Goal: Transaction & Acquisition: Purchase product/service

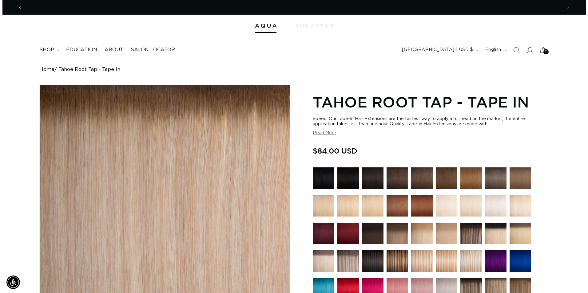
scroll to position [0, 1079]
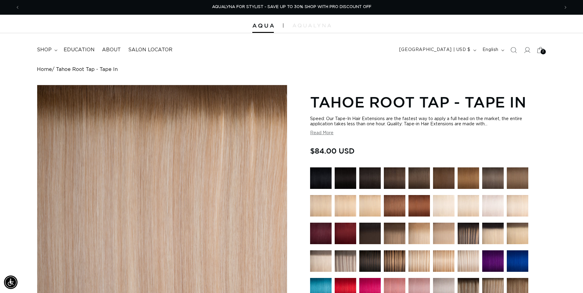
click at [544, 53] on span "2" at bounding box center [543, 51] width 2 height 5
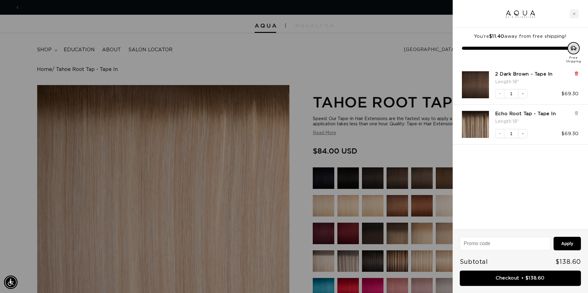
scroll to position [0, 0]
click at [577, 73] on icon at bounding box center [576, 73] width 2 height 3
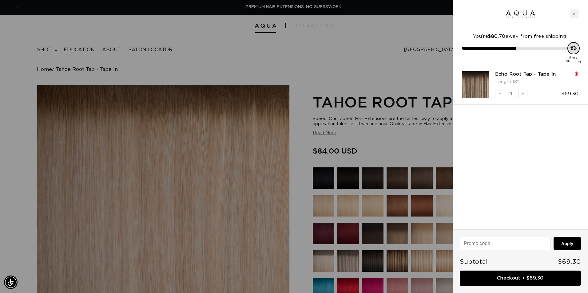
click at [577, 73] on icon at bounding box center [576, 73] width 2 height 3
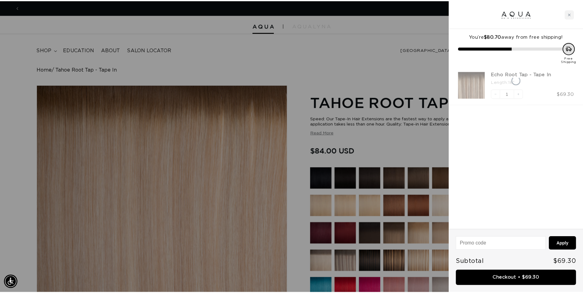
scroll to position [0, 544]
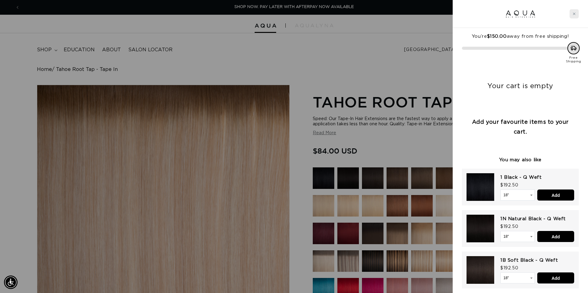
click at [572, 14] on icon "Close cart" at bounding box center [573, 13] width 3 height 3
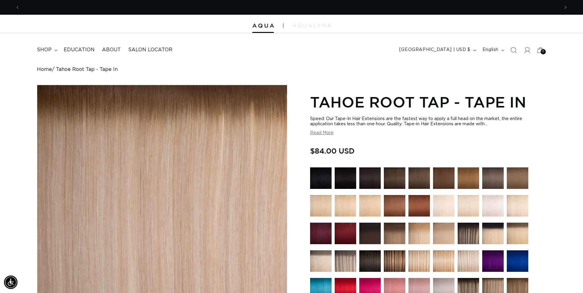
scroll to position [0, 540]
click at [56, 50] on icon at bounding box center [55, 50] width 3 height 2
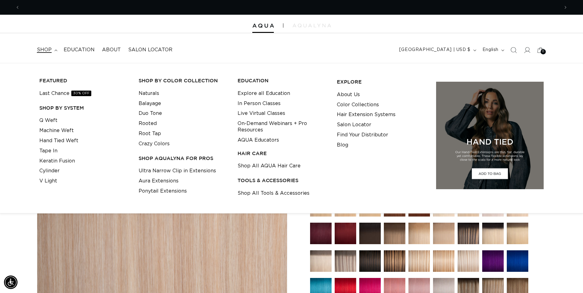
scroll to position [0, 1079]
click at [51, 152] on link "Tape In" at bounding box center [48, 151] width 18 height 10
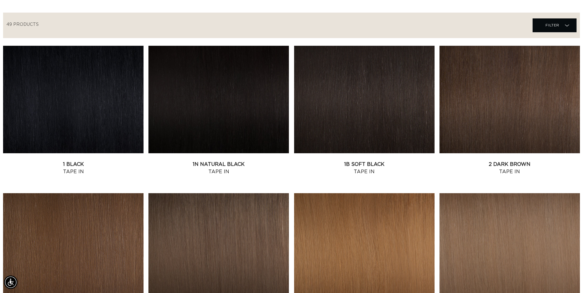
scroll to position [215, 0]
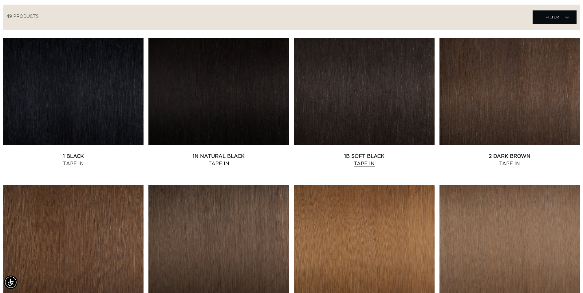
click at [341, 153] on link "1B Soft Black Tape In" at bounding box center [364, 160] width 141 height 15
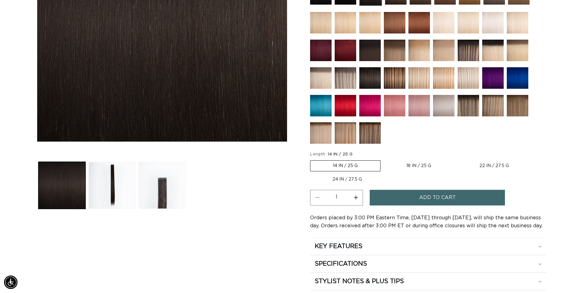
click at [419, 200] on button "Add to cart" at bounding box center [437, 198] width 135 height 16
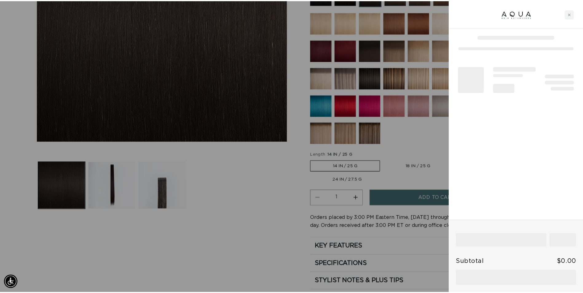
scroll to position [0, 1088]
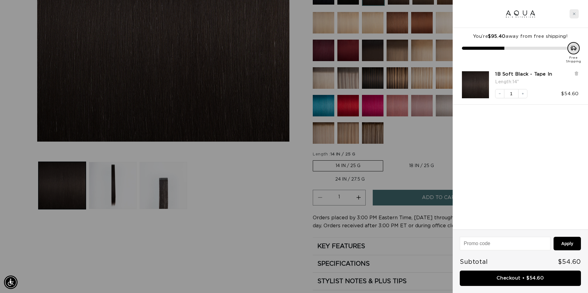
click at [572, 15] on div "Close cart" at bounding box center [573, 13] width 9 height 9
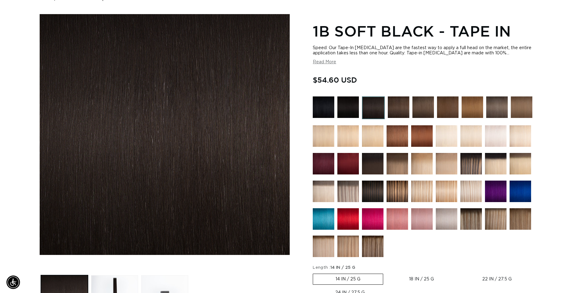
scroll to position [154, 0]
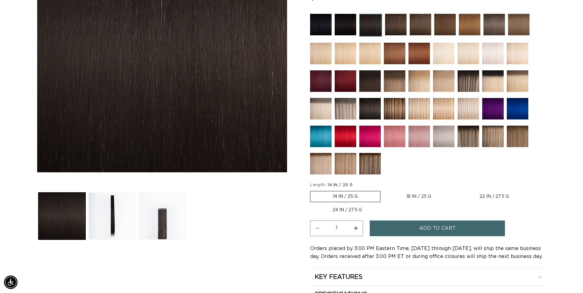
click at [412, 196] on label "18 IN / 25 G Variant sold out or unavailable" at bounding box center [419, 197] width 70 height 10
click at [384, 190] on input "18 IN / 25 G Variant sold out or unavailable" at bounding box center [384, 190] width 0 height 0
radio input "true"
click at [430, 228] on span "Add to cart" at bounding box center [437, 229] width 37 height 16
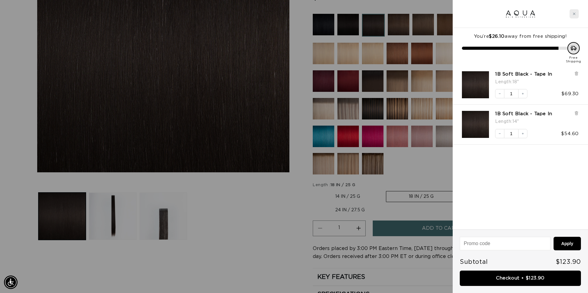
click at [575, 15] on div "Close cart" at bounding box center [573, 13] width 9 height 9
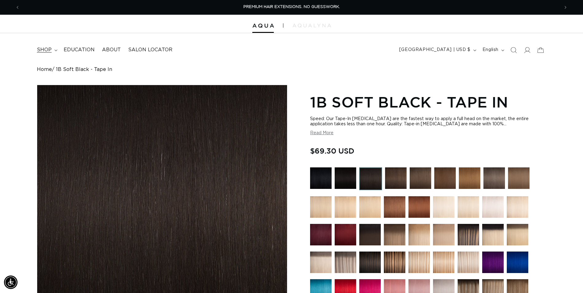
click at [57, 48] on summary "shop" at bounding box center [46, 50] width 27 height 14
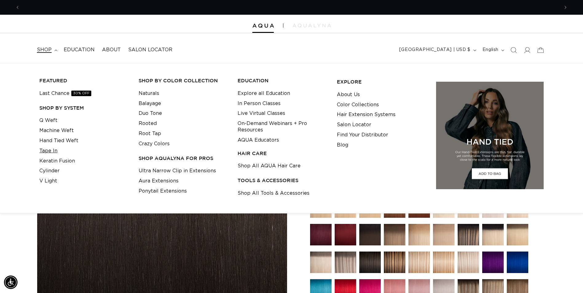
scroll to position [0, 540]
click at [47, 150] on link "Tape In" at bounding box center [48, 151] width 18 height 10
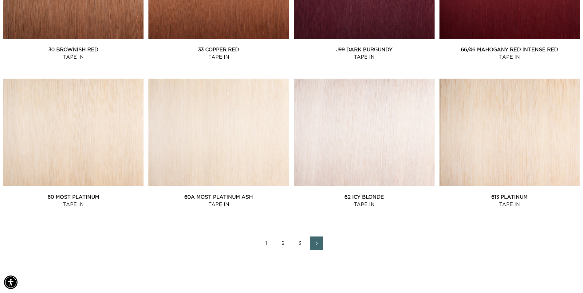
scroll to position [0, 540]
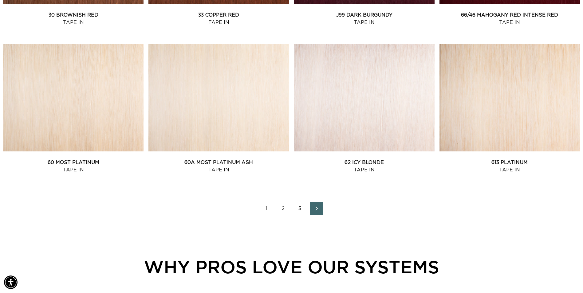
click at [313, 206] on link "Next page" at bounding box center [317, 209] width 14 height 14
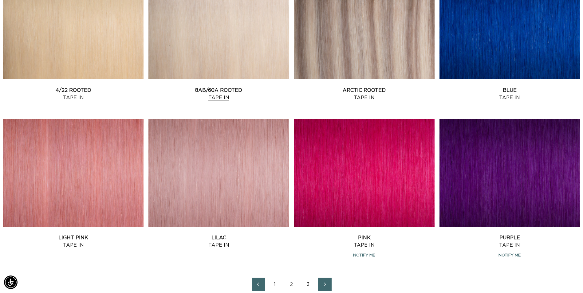
scroll to position [799, 0]
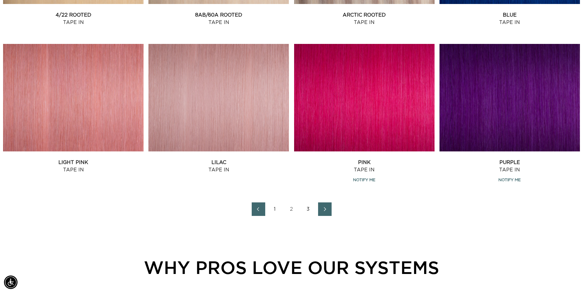
click at [324, 209] on icon "Next page" at bounding box center [325, 209] width 8 height 4
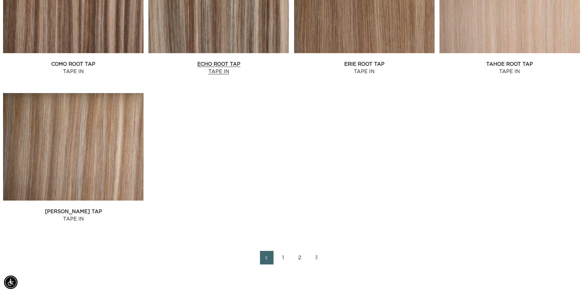
scroll to position [461, 0]
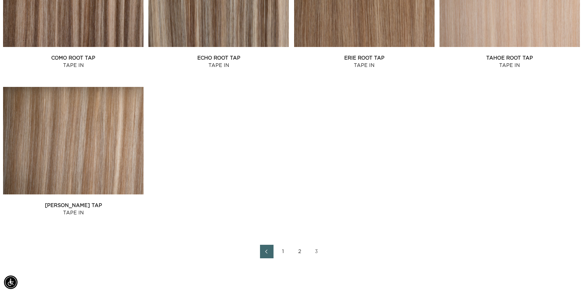
click at [265, 250] on icon "Previous page" at bounding box center [267, 252] width 8 height 4
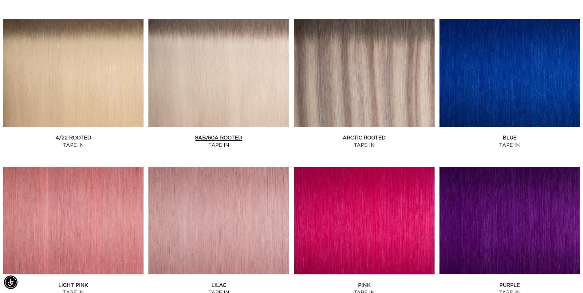
scroll to position [0, 540]
click at [247, 134] on link "8AB/60A Rooted Tape In" at bounding box center [218, 141] width 141 height 15
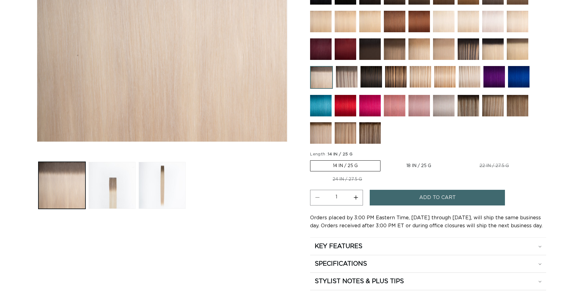
click at [418, 167] on label "18 IN / 25 G Variant sold out or unavailable" at bounding box center [419, 166] width 70 height 10
click at [384, 160] on input "18 IN / 25 G Variant sold out or unavailable" at bounding box center [384, 159] width 0 height 0
radio input "true"
click at [357, 196] on button "Increase quantity for 8AB/60A Rooted - Tape In" at bounding box center [356, 198] width 14 height 16
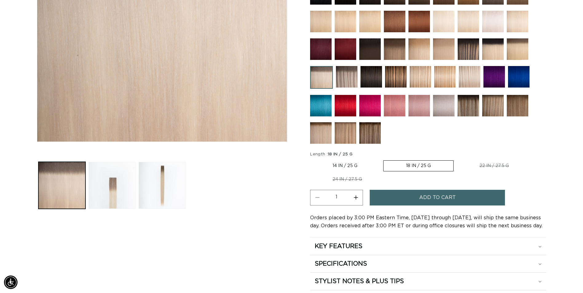
type input "2"
click at [397, 195] on button "Add to cart" at bounding box center [437, 198] width 135 height 16
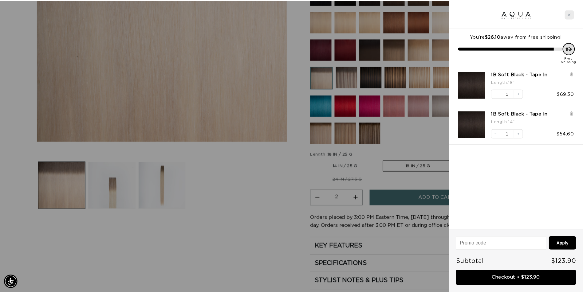
scroll to position [0, 0]
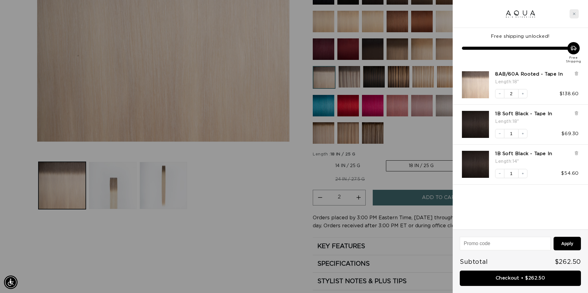
click at [573, 14] on icon "Close cart" at bounding box center [573, 13] width 3 height 3
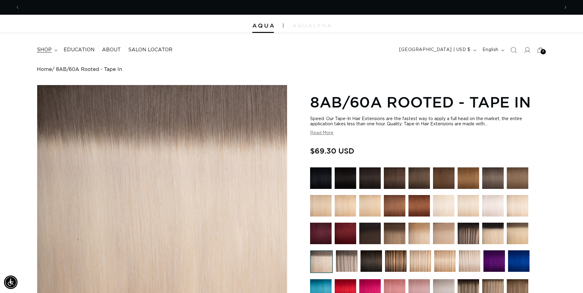
scroll to position [0, 540]
click at [52, 50] on summary "shop" at bounding box center [46, 50] width 27 height 14
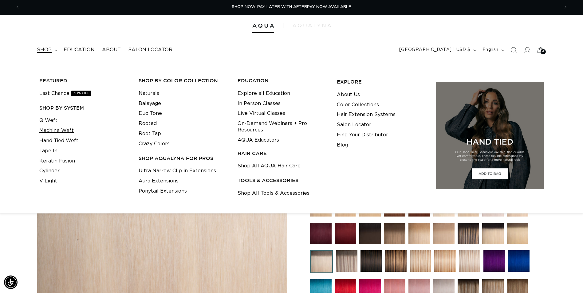
click at [54, 133] on link "Machine Weft" at bounding box center [56, 131] width 34 height 10
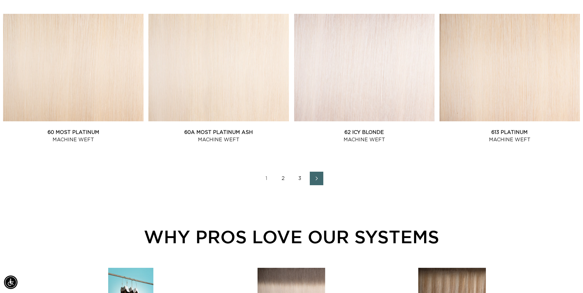
scroll to position [830, 0]
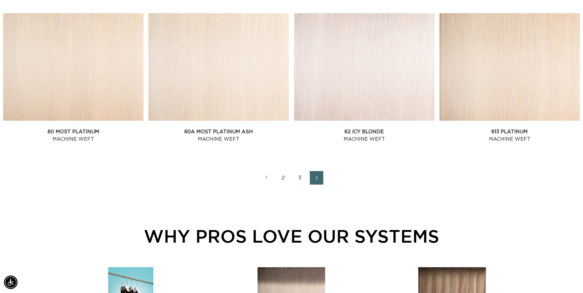
click at [317, 180] on span "Next page" at bounding box center [317, 177] width 4 height 7
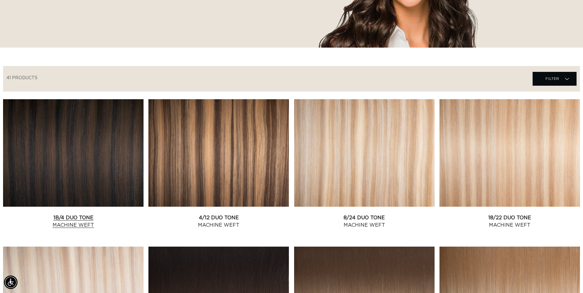
click at [74, 214] on link "1B/4 Duo Tone Machine Weft" at bounding box center [73, 221] width 141 height 15
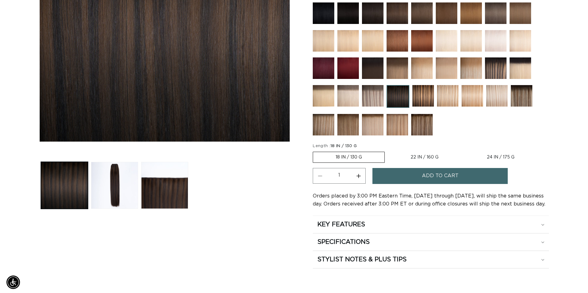
scroll to position [0, 1079]
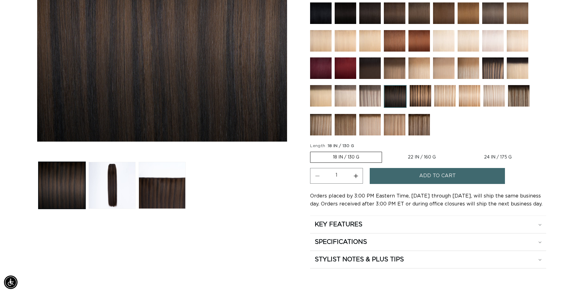
click at [395, 180] on button "Add to cart" at bounding box center [437, 176] width 135 height 16
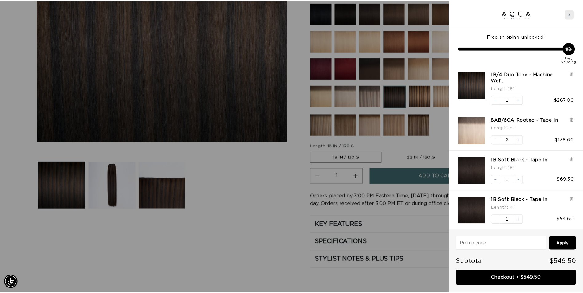
scroll to position [0, 0]
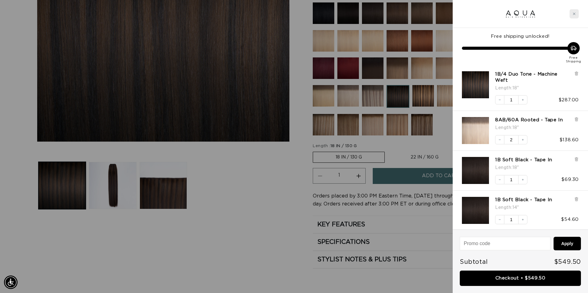
click at [576, 15] on div "Close cart" at bounding box center [573, 13] width 9 height 9
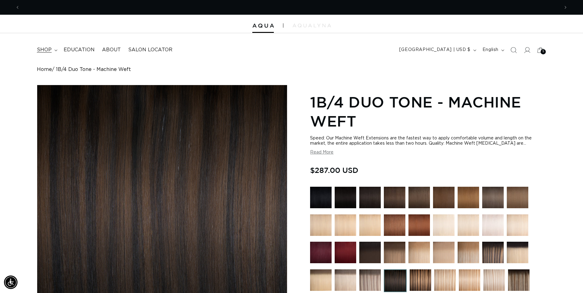
scroll to position [0, 540]
click at [46, 50] on span "shop" at bounding box center [44, 50] width 15 height 6
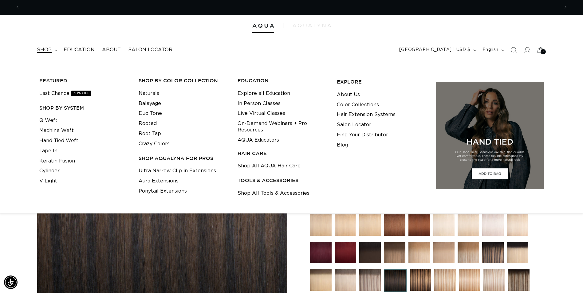
scroll to position [0, 1079]
click at [277, 195] on link "Shop All Tools & Accessories" at bounding box center [274, 193] width 72 height 10
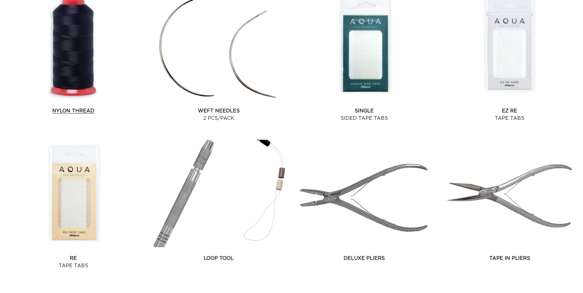
scroll to position [584, 0]
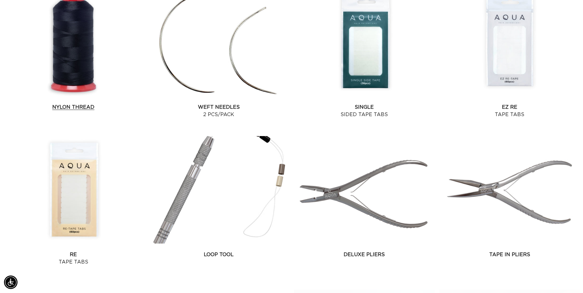
click at [64, 104] on link "Nylon Thread" at bounding box center [73, 107] width 141 height 7
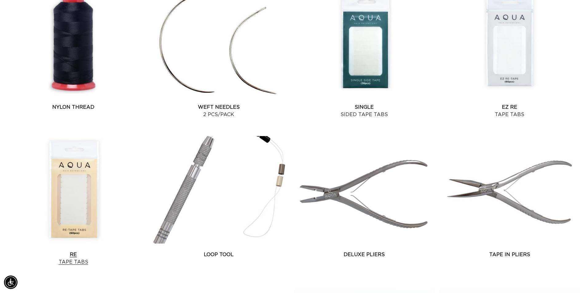
scroll to position [0, 540]
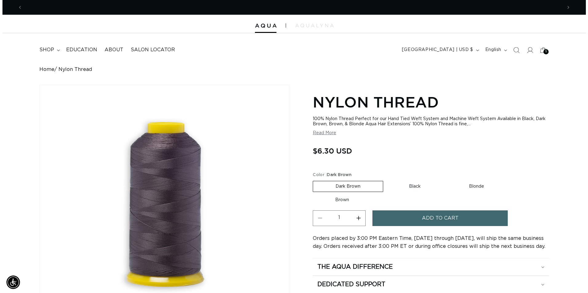
scroll to position [0, 540]
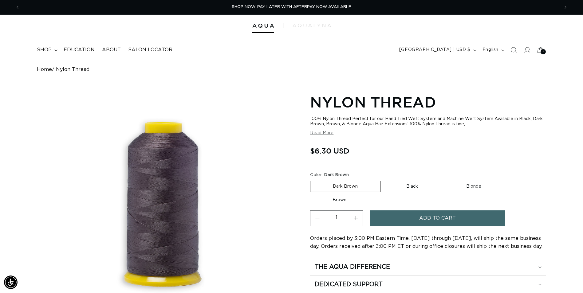
click at [435, 217] on span "Add to cart" at bounding box center [437, 219] width 37 height 16
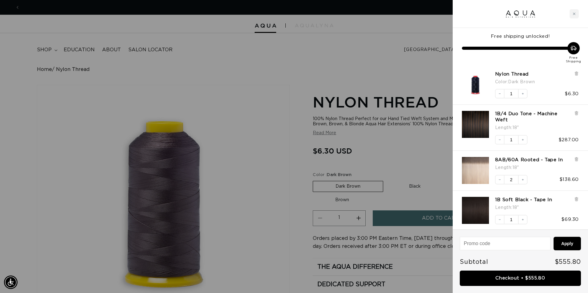
scroll to position [0, 0]
click at [574, 13] on icon "Close cart" at bounding box center [573, 13] width 3 height 3
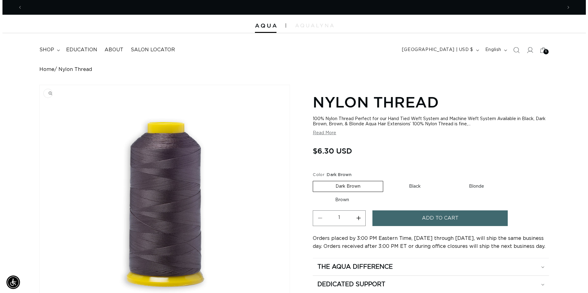
scroll to position [0, 540]
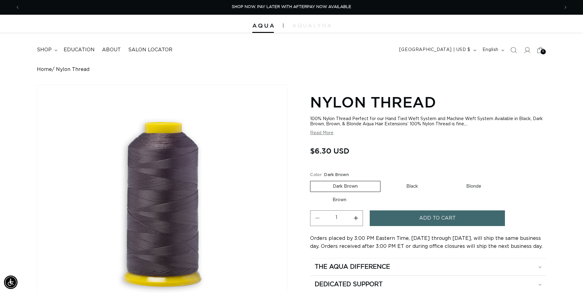
click at [540, 50] on icon at bounding box center [540, 50] width 14 height 14
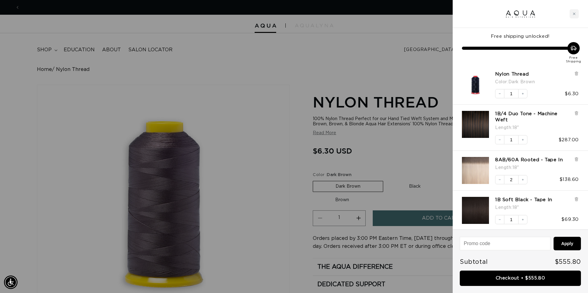
scroll to position [0, 0]
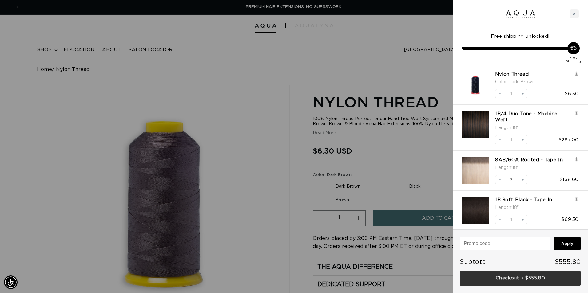
click at [500, 276] on link "Checkout • $555.80" at bounding box center [520, 279] width 121 height 16
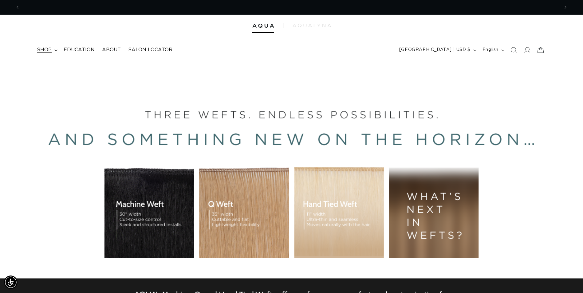
scroll to position [0, 540]
click at [54, 50] on icon at bounding box center [55, 50] width 3 height 2
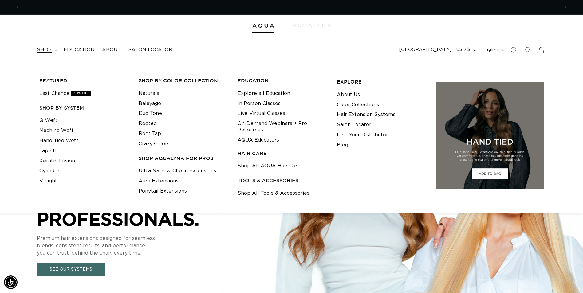
scroll to position [0, 0]
click at [170, 192] on link "Ponytail Extensions" at bounding box center [163, 191] width 48 height 10
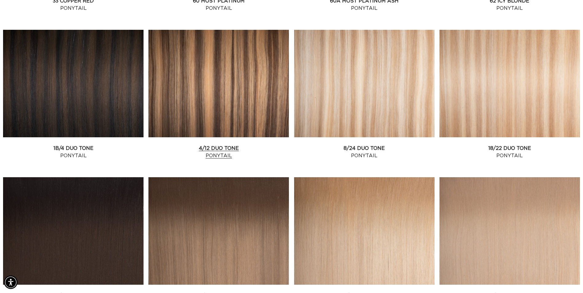
scroll to position [676, 0]
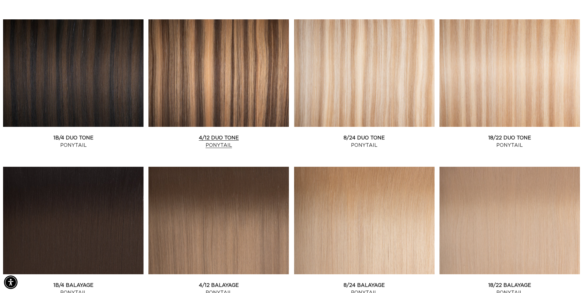
click at [226, 134] on link "4/12 Duo Tone Ponytail" at bounding box center [218, 141] width 141 height 15
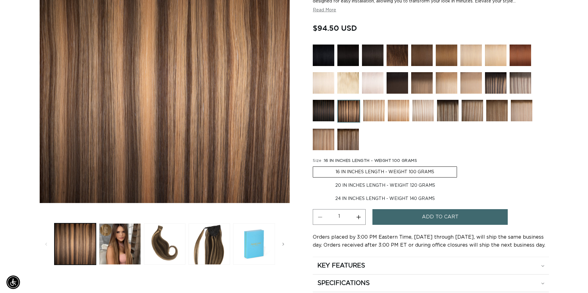
scroll to position [0, 540]
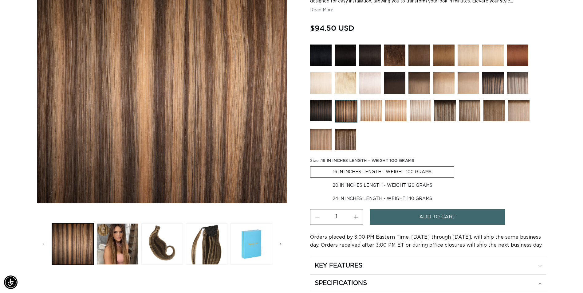
click at [425, 214] on span "Add to cart" at bounding box center [437, 217] width 37 height 16
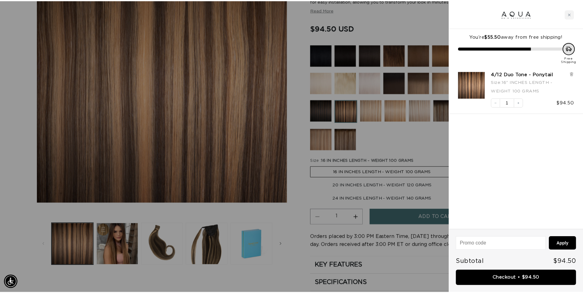
scroll to position [0, 0]
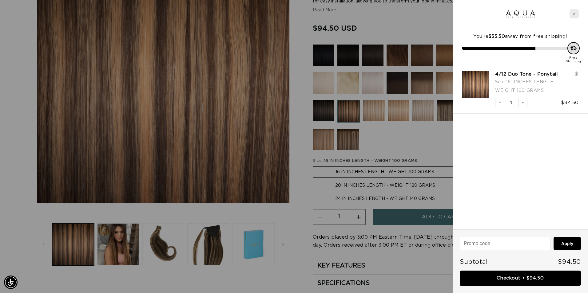
click at [575, 15] on div "Close cart" at bounding box center [573, 13] width 9 height 9
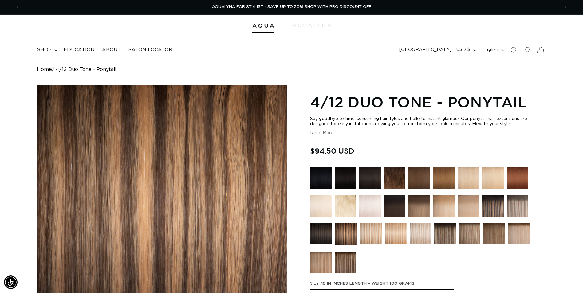
click at [543, 52] on icon at bounding box center [540, 50] width 14 height 14
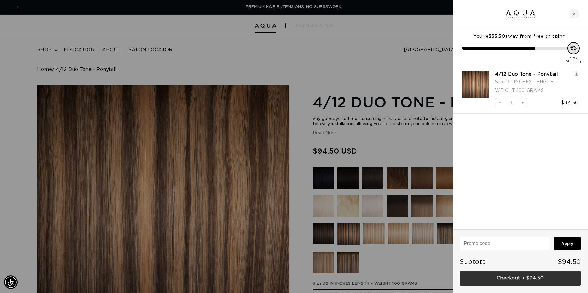
click at [501, 277] on link "Checkout • $94.50" at bounding box center [520, 279] width 121 height 16
